Goal: Transaction & Acquisition: Purchase product/service

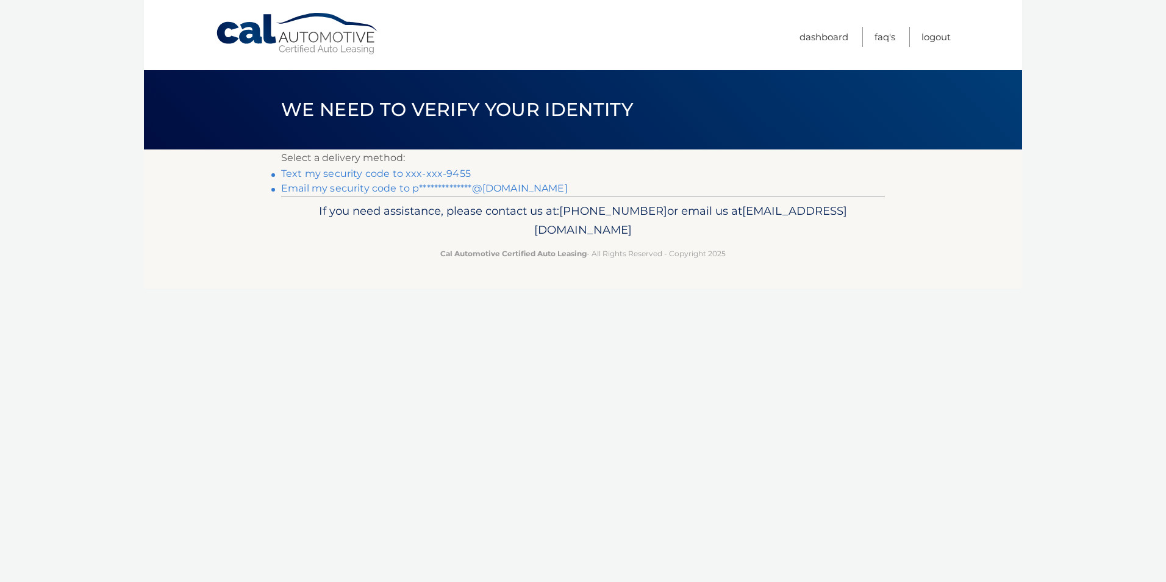
click at [391, 173] on link "Text my security code to xxx-xxx-9455" at bounding box center [376, 174] width 190 height 12
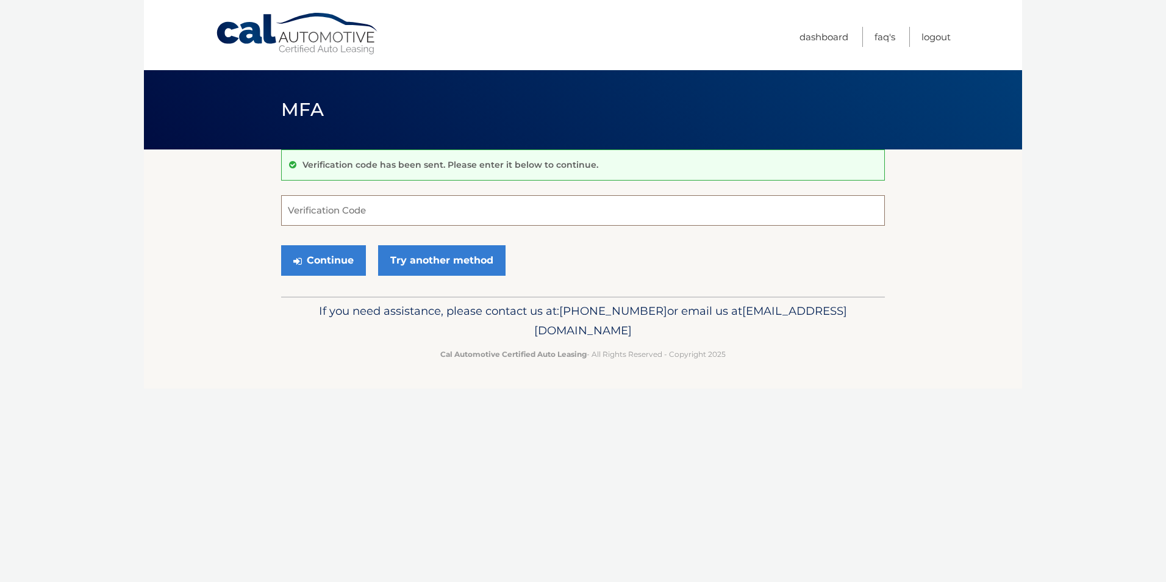
click at [390, 210] on input "Verification Code" at bounding box center [583, 210] width 604 height 30
type input "751442"
click at [341, 260] on button "Continue" at bounding box center [323, 260] width 85 height 30
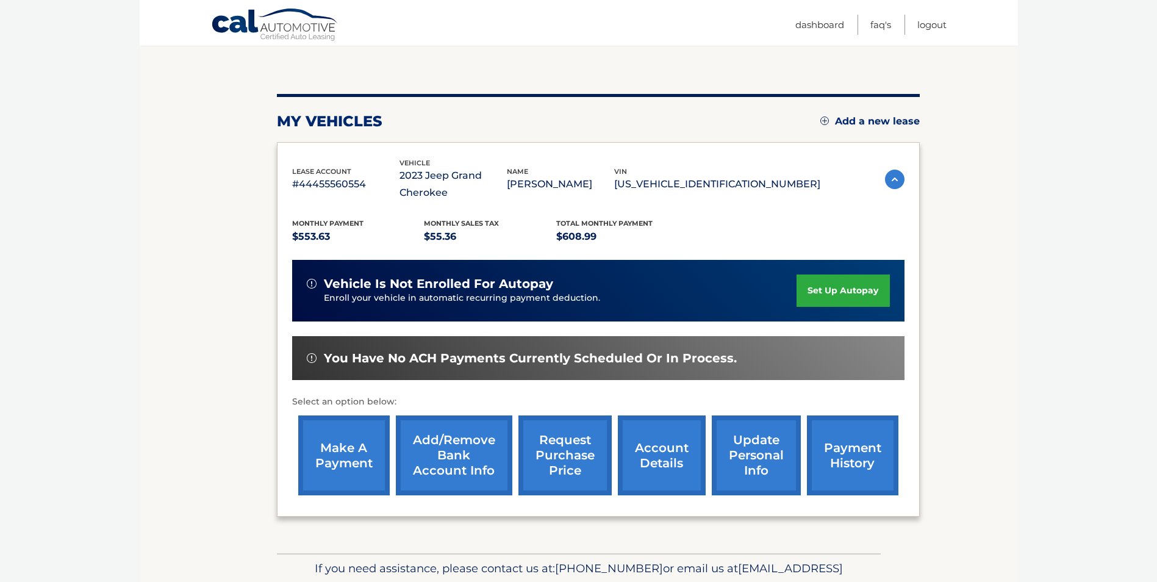
scroll to position [122, 0]
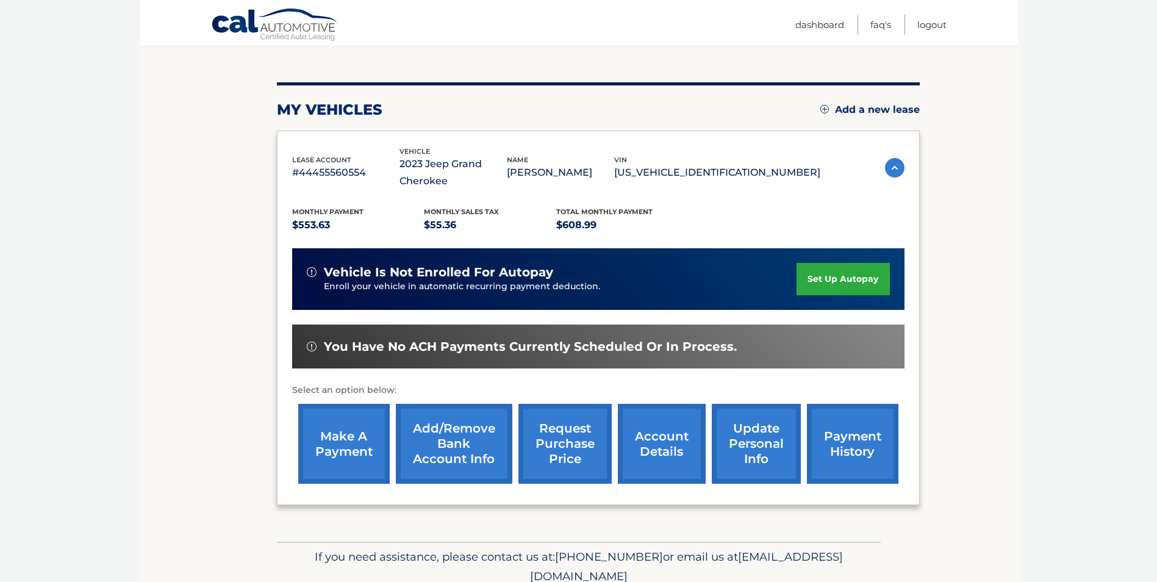
click at [333, 443] on link "make a payment" at bounding box center [343, 444] width 91 height 80
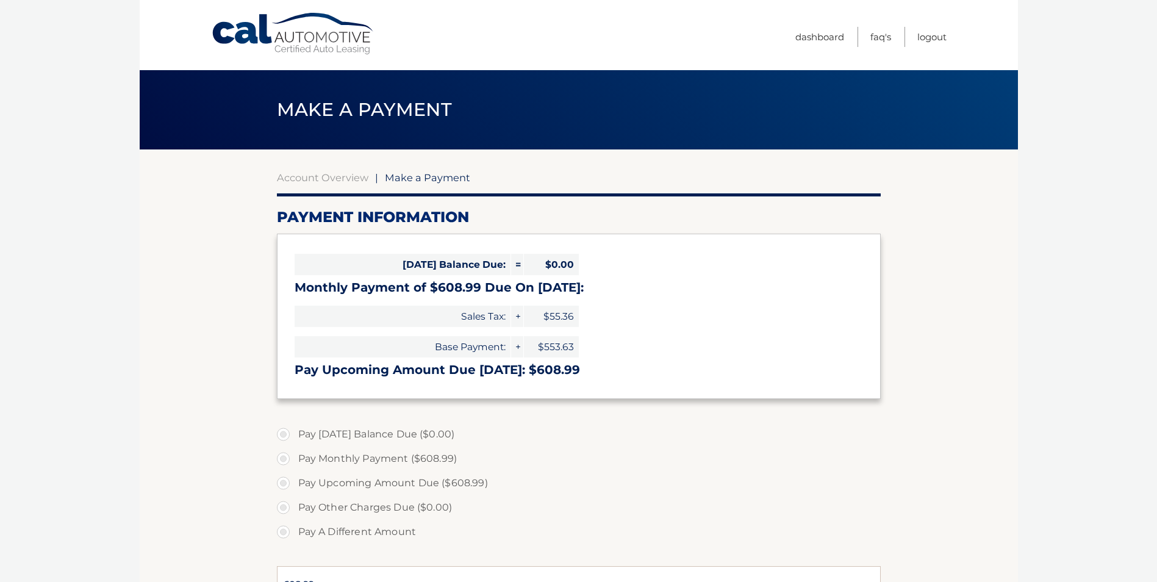
select select "ZTJjNjU0ODMtZWM3Ni00Njg0LTliODgtNTk2ZTVkNGVlOWQw"
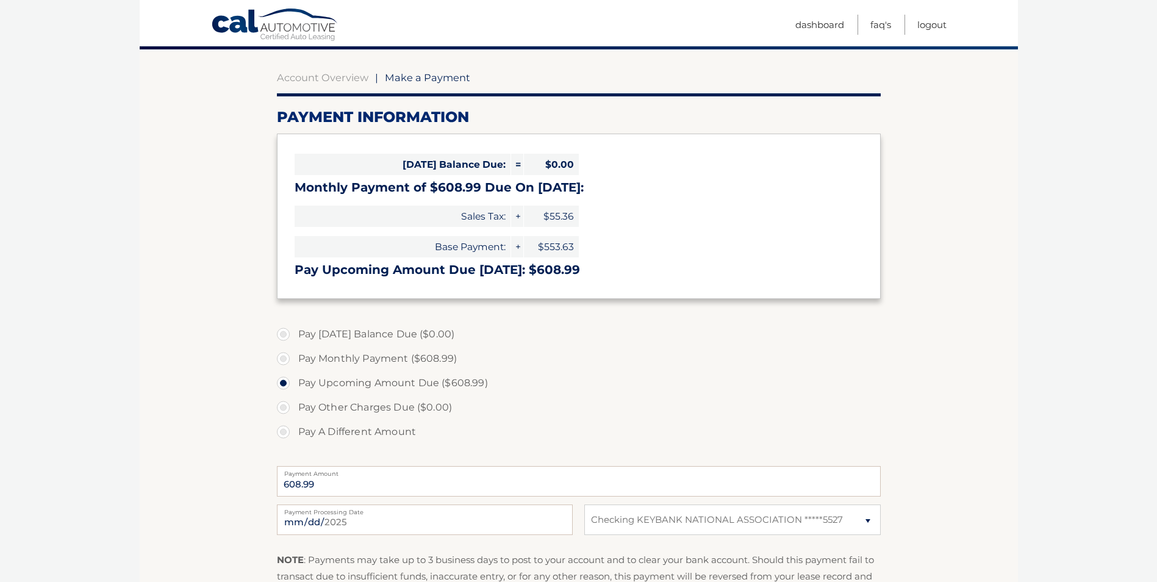
scroll to position [122, 0]
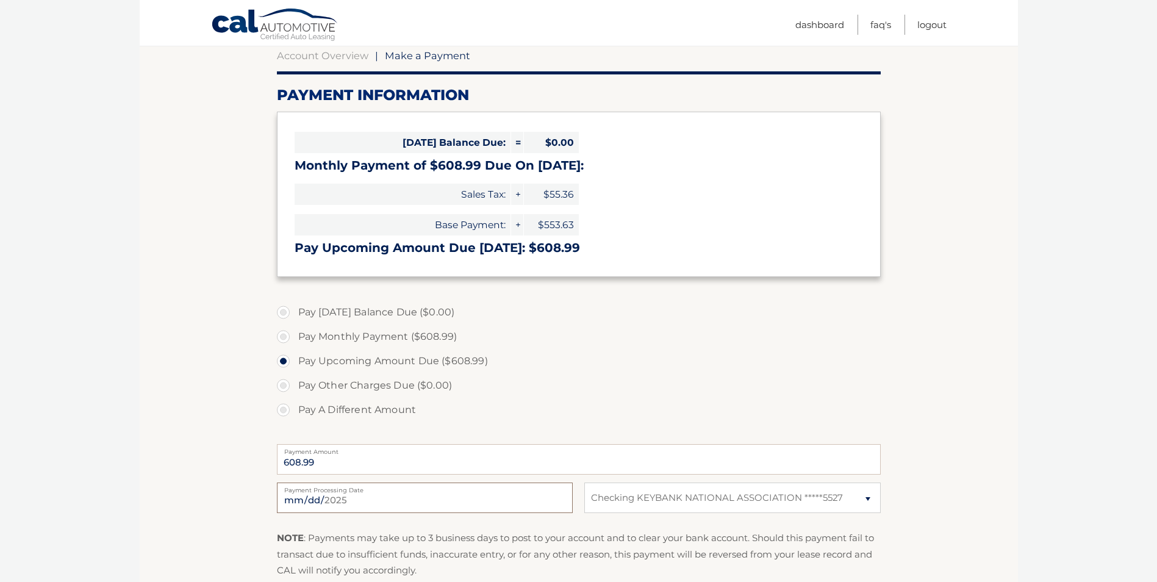
click at [312, 496] on input "2025-09-29" at bounding box center [425, 497] width 296 height 30
type input "2025-10-09"
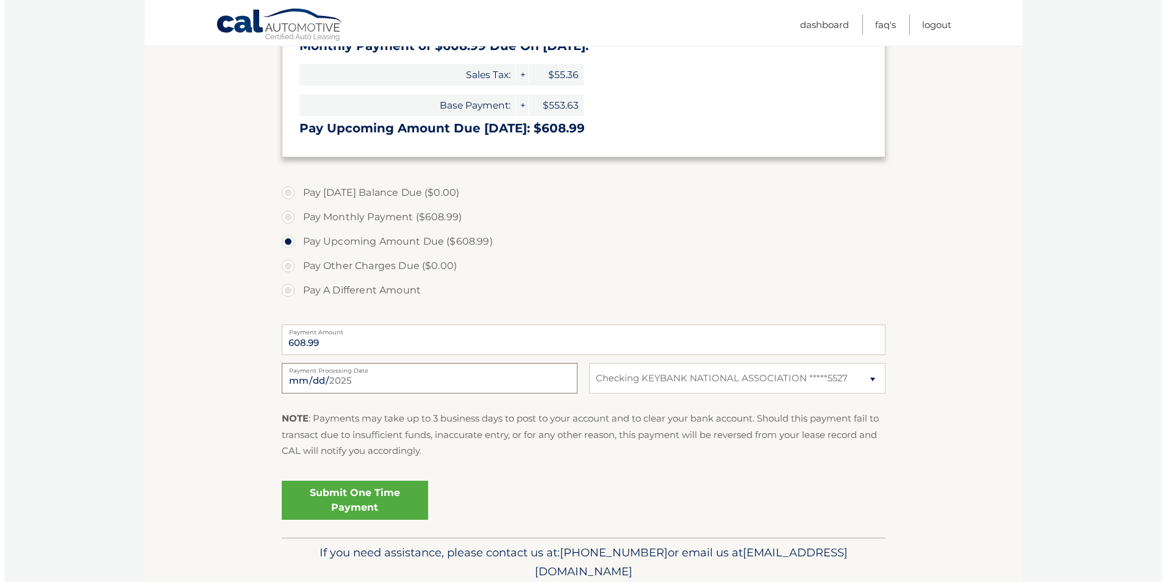
scroll to position [244, 0]
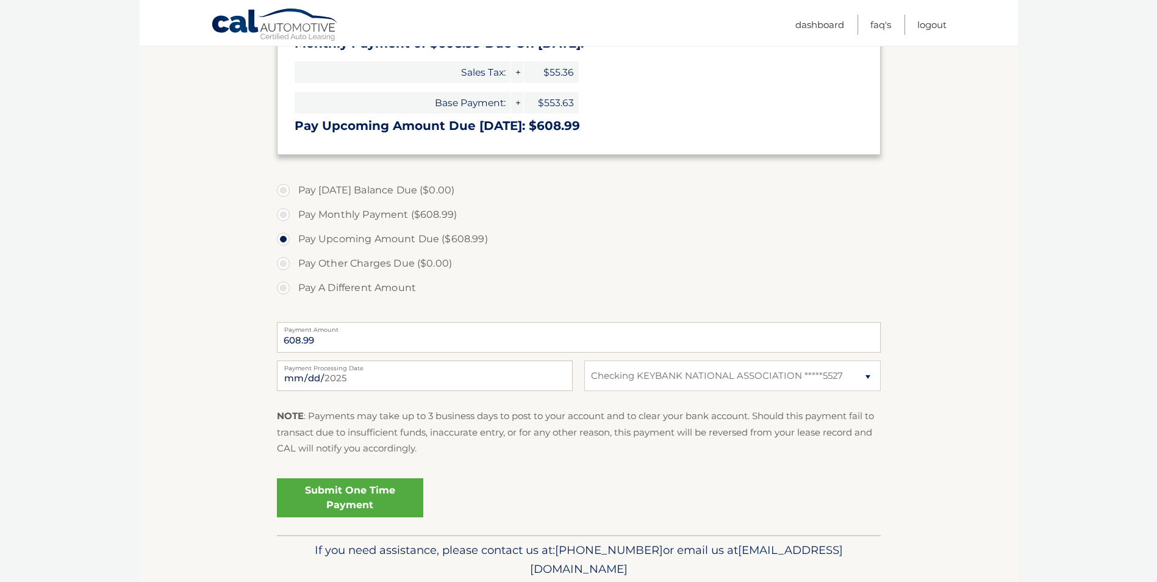
click at [354, 494] on link "Submit One Time Payment" at bounding box center [350, 497] width 146 height 39
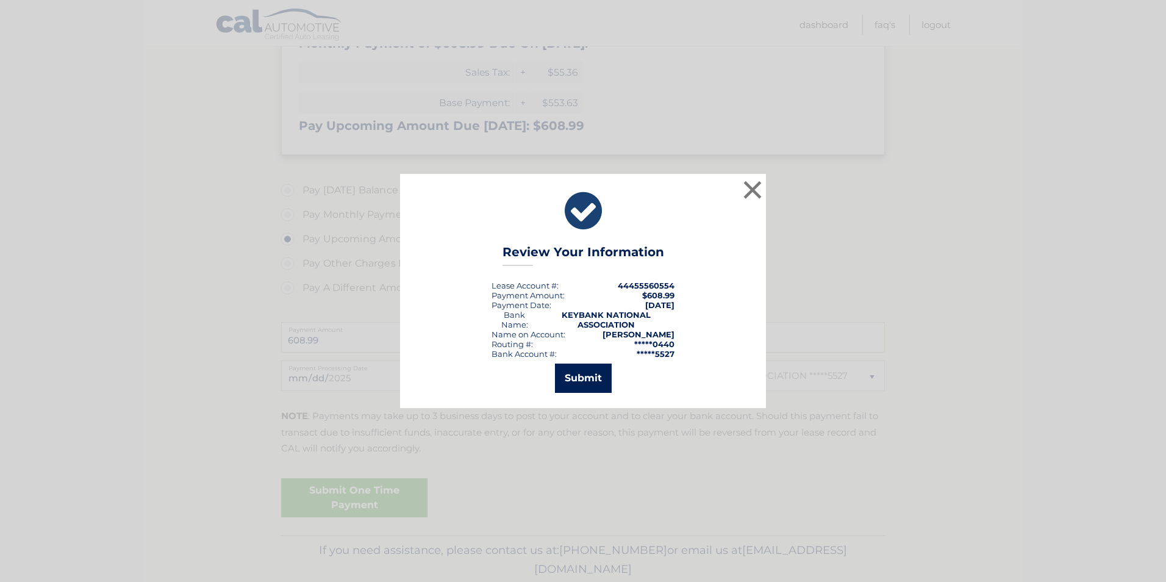
click at [577, 380] on button "Submit" at bounding box center [583, 377] width 57 height 29
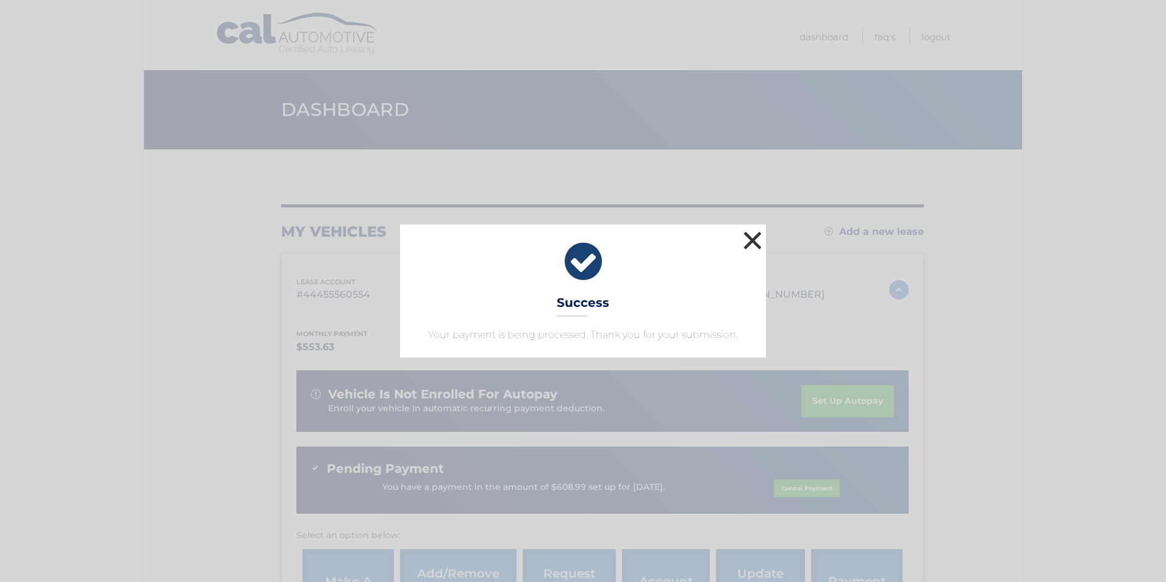
click at [754, 233] on button "×" at bounding box center [752, 240] width 24 height 24
